Goal: Task Accomplishment & Management: Manage account settings

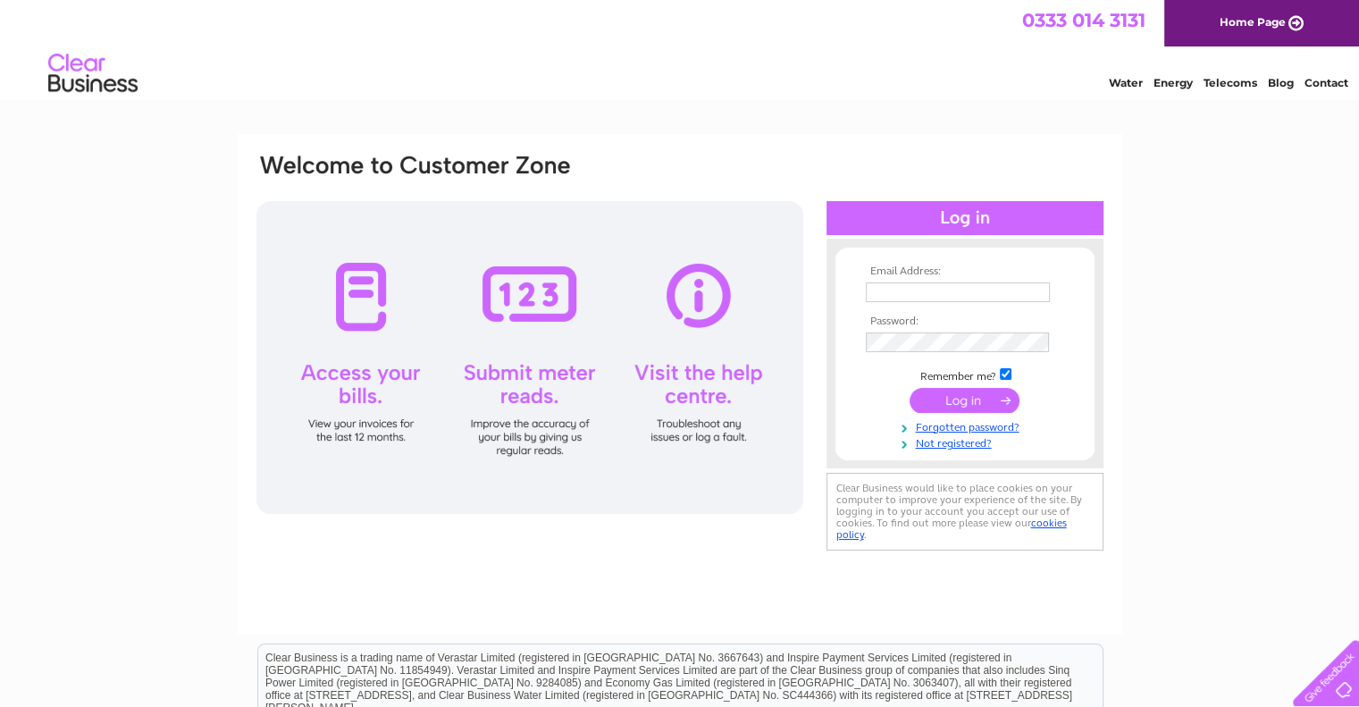
type input "hilarybraniff@hotmail.co.uk"
click at [981, 393] on input "submit" at bounding box center [964, 400] width 110 height 25
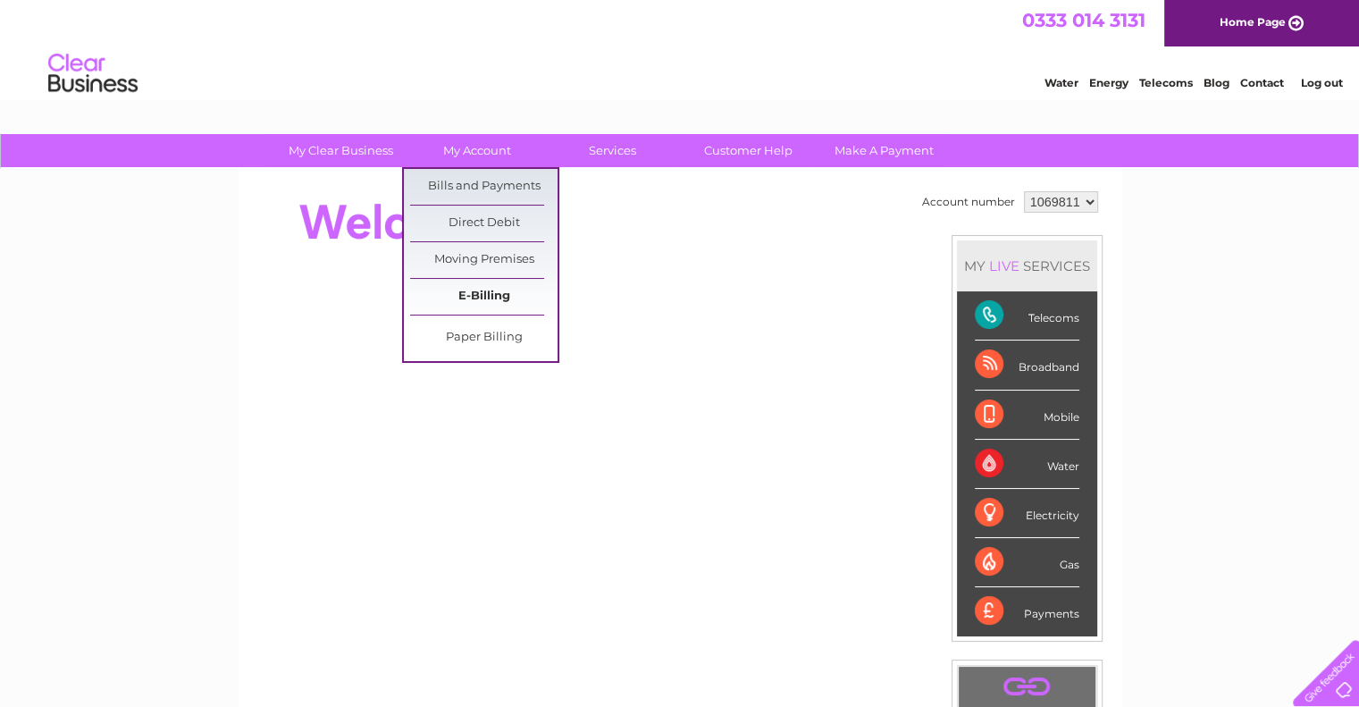
click at [482, 289] on link "E-Billing" at bounding box center [483, 297] width 147 height 36
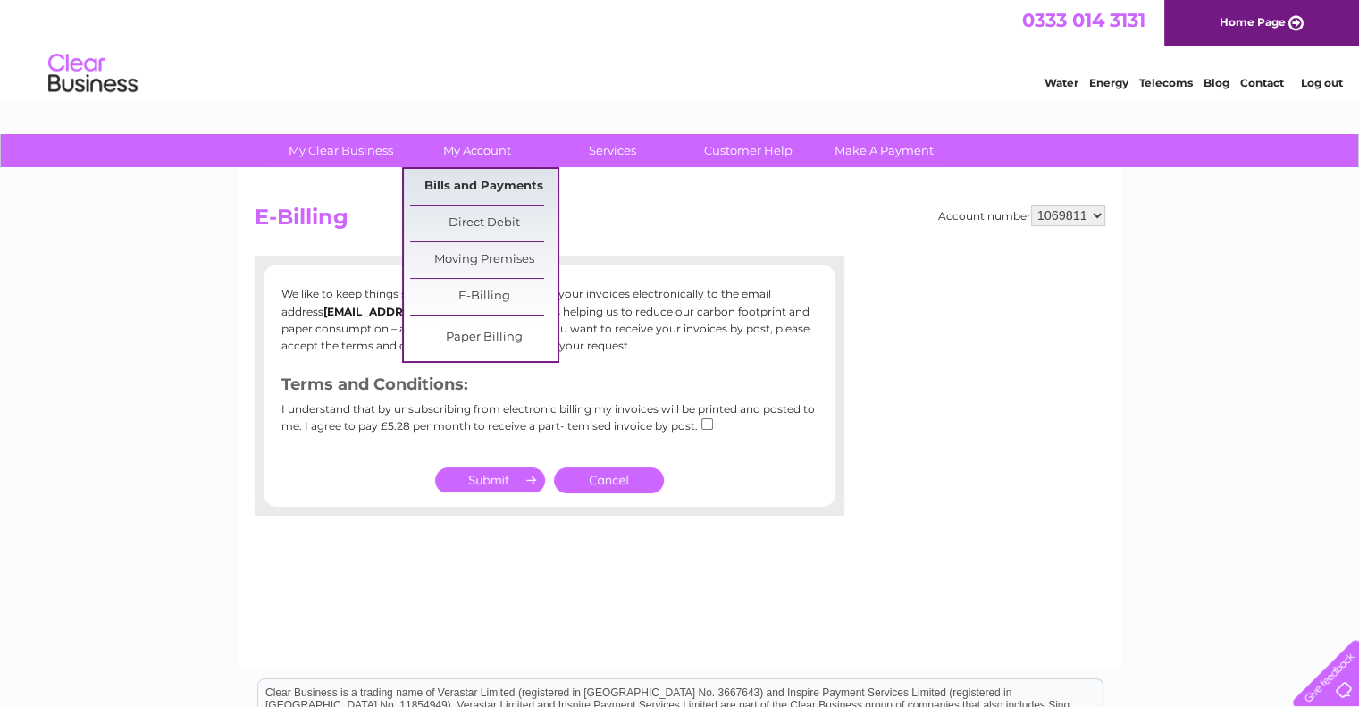
click at [492, 178] on link "Bills and Payments" at bounding box center [483, 187] width 147 height 36
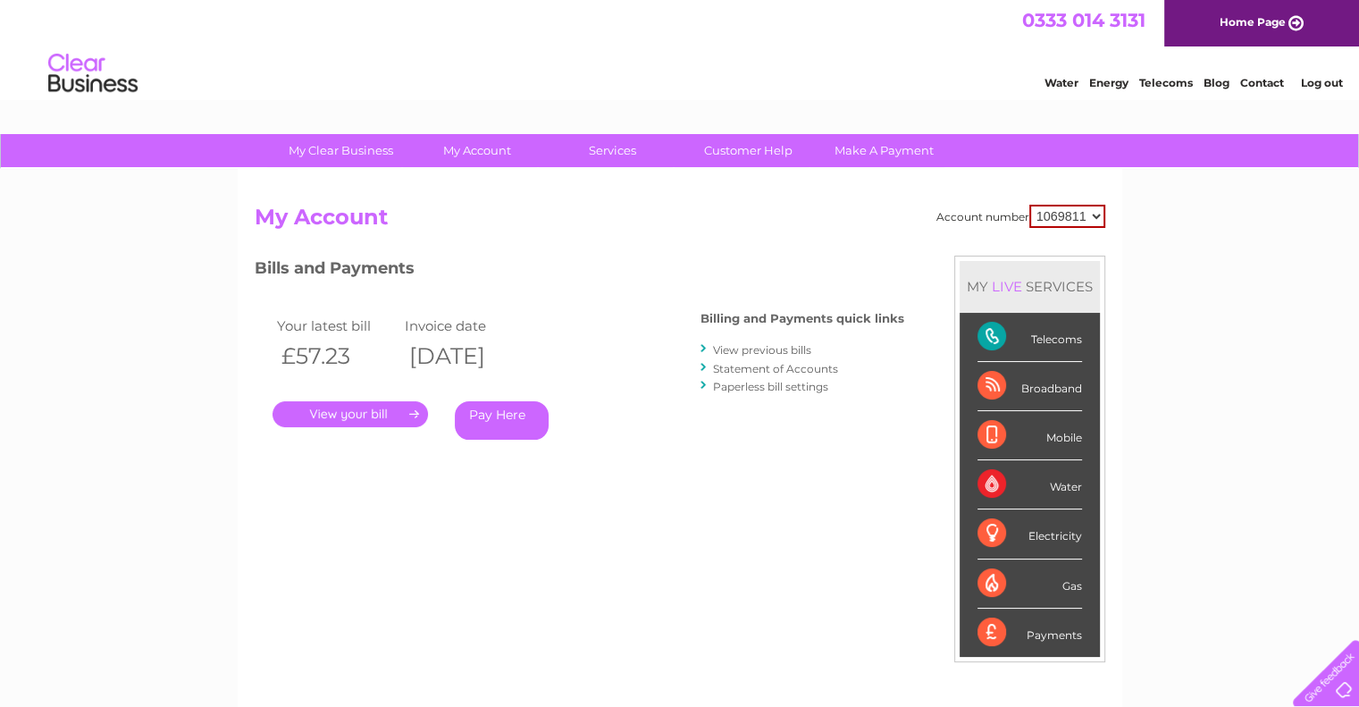
click at [395, 417] on link "." at bounding box center [349, 414] width 155 height 26
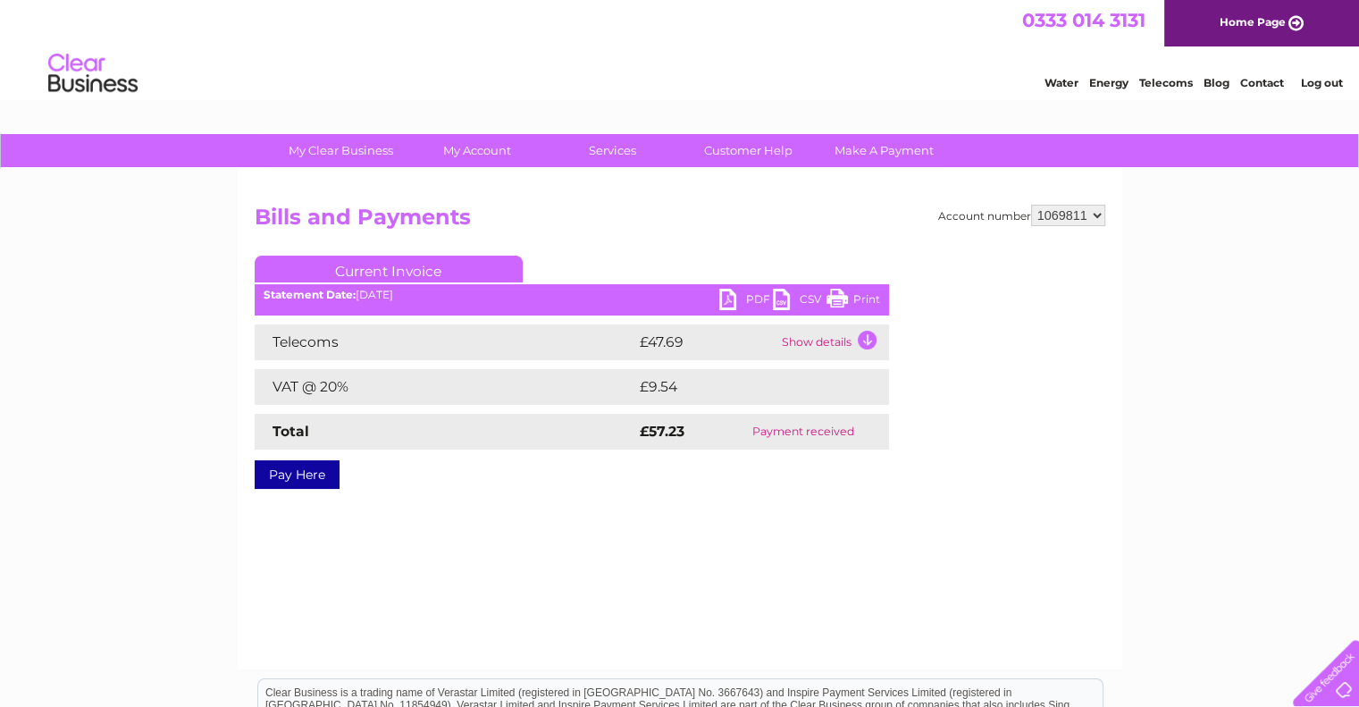
click at [723, 303] on link "PDF" at bounding box center [746, 302] width 54 height 26
click at [842, 303] on link "Print" at bounding box center [853, 302] width 54 height 26
